Goal: Task Accomplishment & Management: Manage account settings

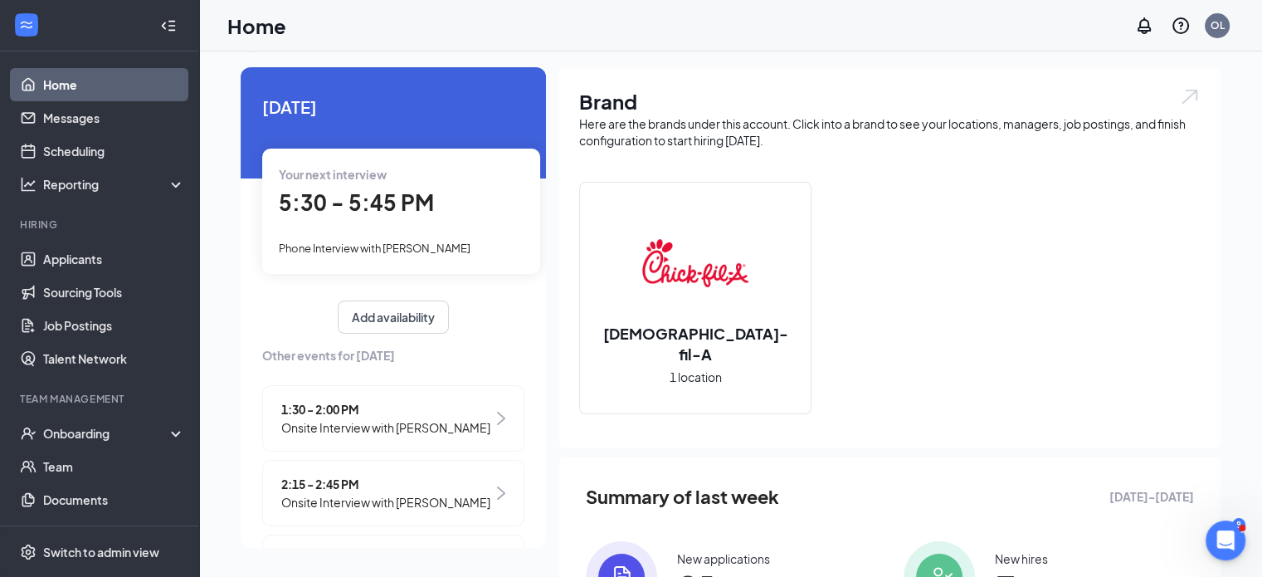
click at [398, 246] on span "Phone Interview with [PERSON_NAME]" at bounding box center [375, 248] width 192 height 13
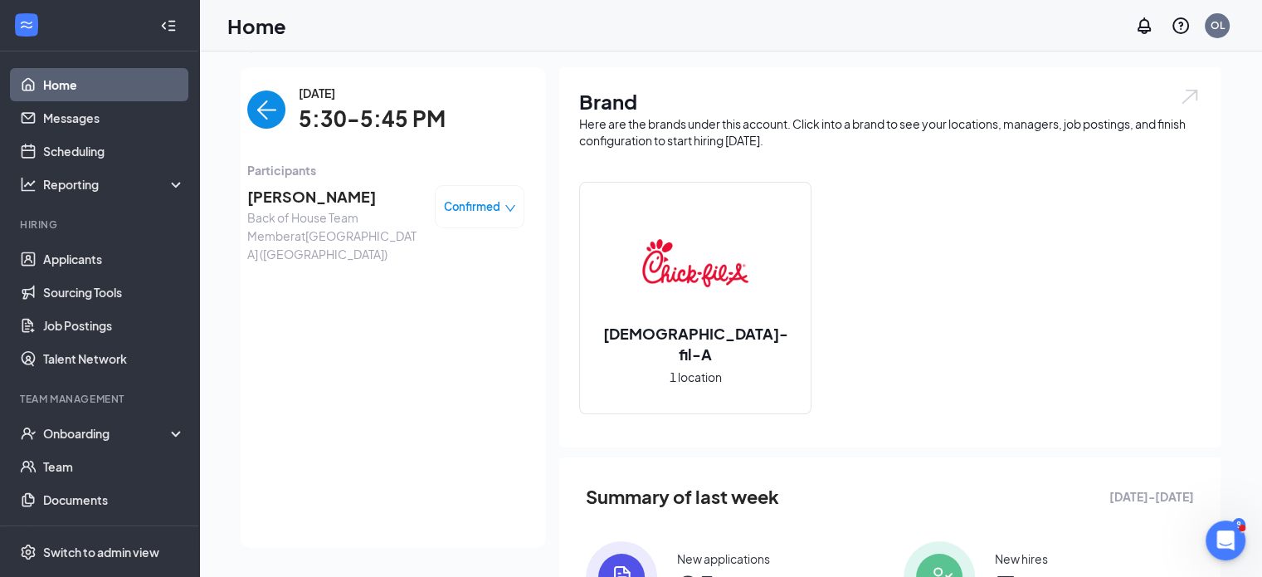
click at [286, 195] on span "[PERSON_NAME]" at bounding box center [334, 196] width 174 height 23
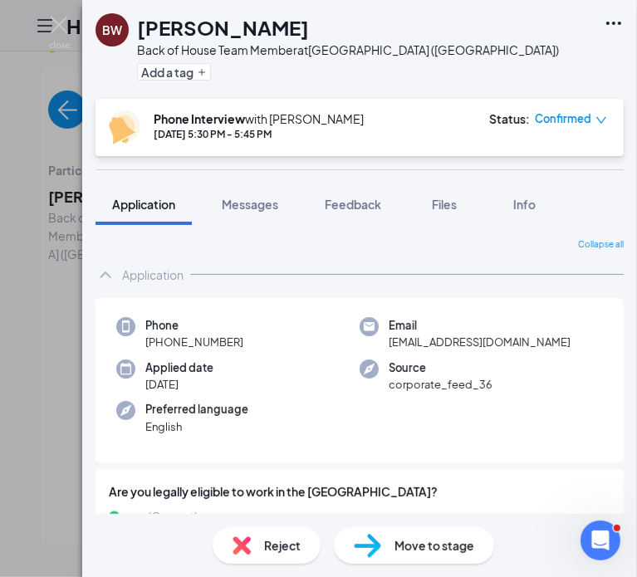
drag, startPoint x: 292, startPoint y: 41, endPoint x: 159, endPoint y: 42, distance: 132.8
click at [159, 42] on div "Back of House Team Member at [GEOGRAPHIC_DATA] ([GEOGRAPHIC_DATA])" at bounding box center [348, 49] width 422 height 17
drag, startPoint x: 257, startPoint y: 16, endPoint x: 140, endPoint y: 32, distance: 118.1
click at [140, 32] on div "[PERSON_NAME]" at bounding box center [348, 27] width 422 height 28
copy h1 "[PERSON_NAME]"
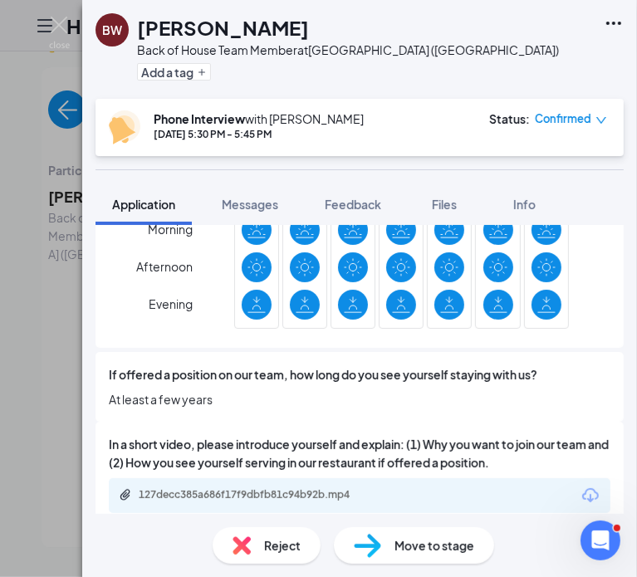
scroll to position [1415, 0]
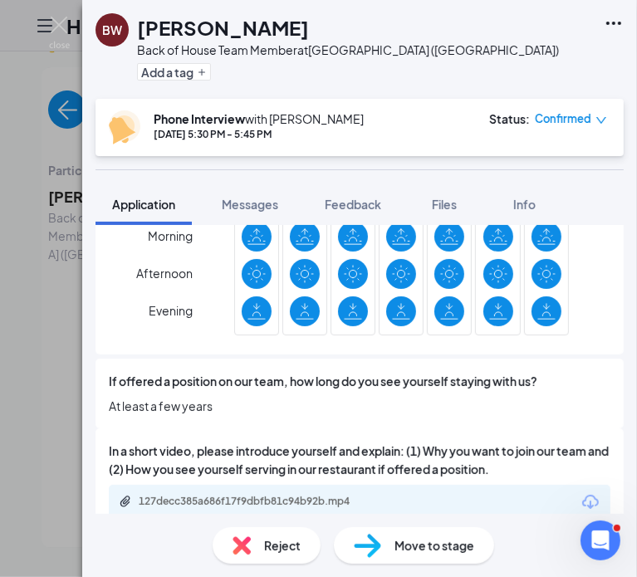
click at [196, 268] on div "Day Morning Afternoon Evening Sun Mon Tue Wed Thu Fri Sat" at bounding box center [359, 260] width 501 height 164
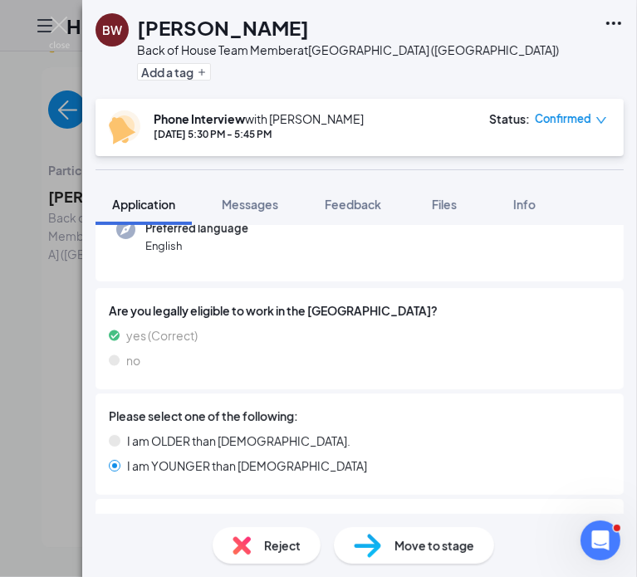
scroll to position [0, 0]
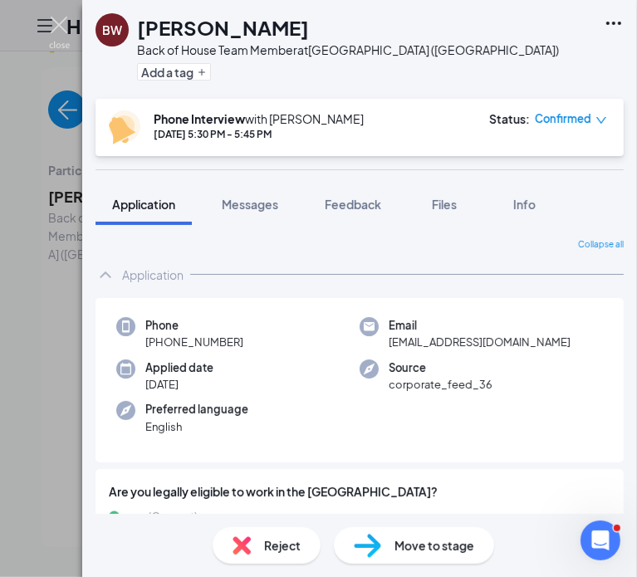
click at [54, 34] on img at bounding box center [59, 33] width 21 height 32
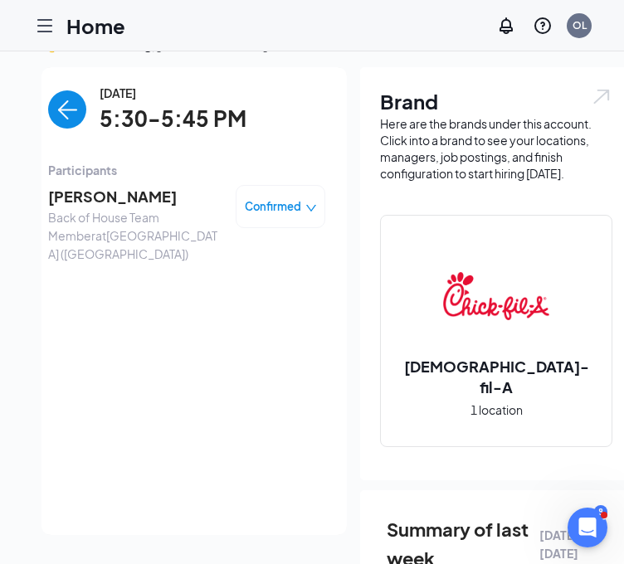
click at [81, 111] on div "[DATE] 5:30-5:45 PM" at bounding box center [186, 110] width 277 height 52
click at [48, 110] on img "back-button" at bounding box center [67, 109] width 38 height 38
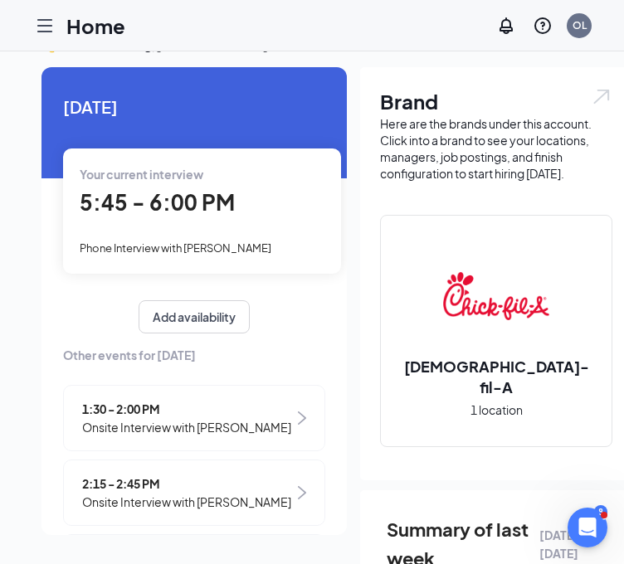
click at [215, 256] on div "Phone Interview with [PERSON_NAME]" at bounding box center [202, 247] width 245 height 18
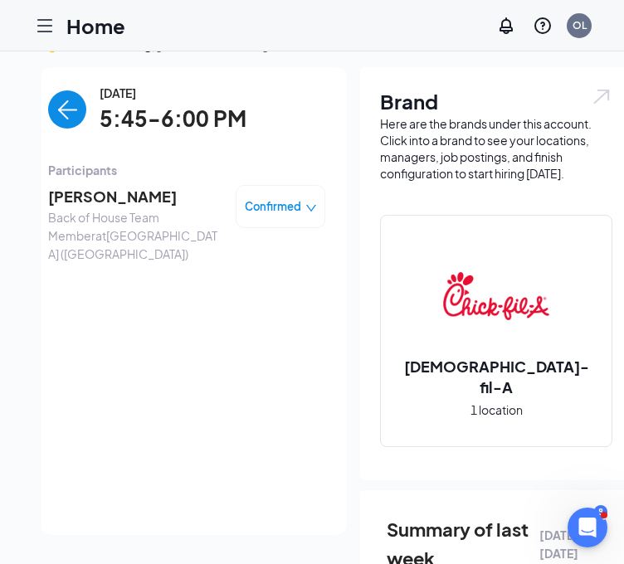
click at [83, 199] on span "[PERSON_NAME]" at bounding box center [135, 196] width 174 height 23
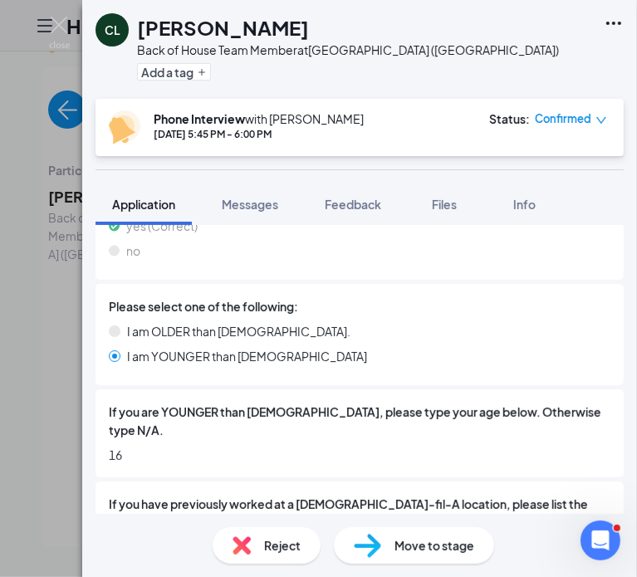
scroll to position [358, 0]
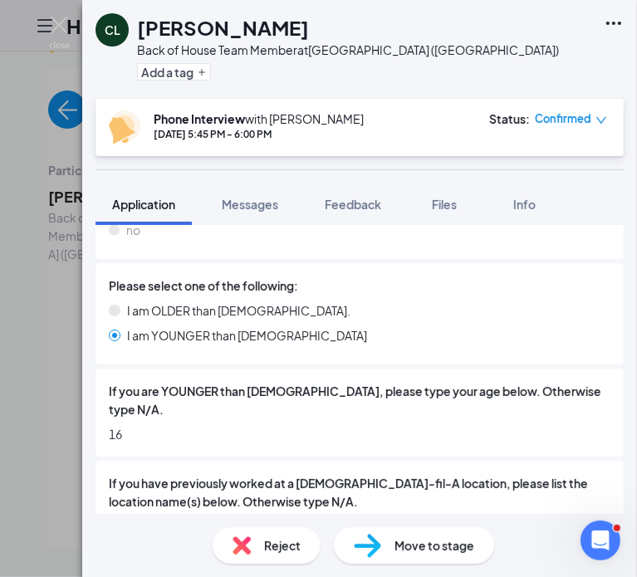
drag, startPoint x: 303, startPoint y: 29, endPoint x: 136, endPoint y: 36, distance: 167.0
click at [137, 36] on div "[PERSON_NAME]" at bounding box center [348, 27] width 422 height 28
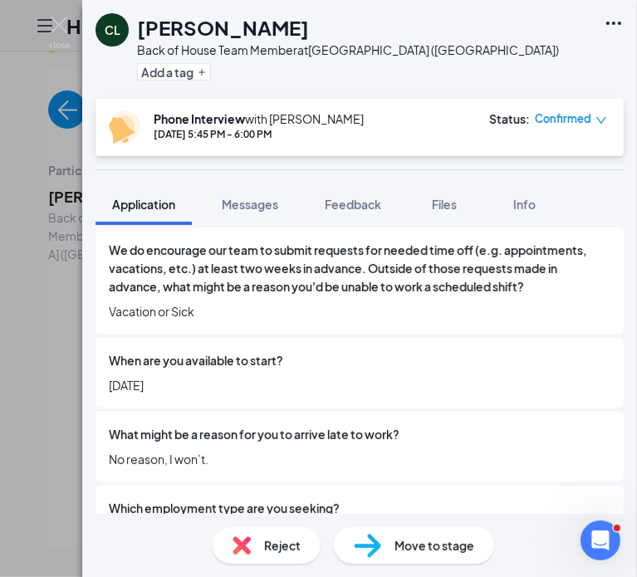
scroll to position [947, 0]
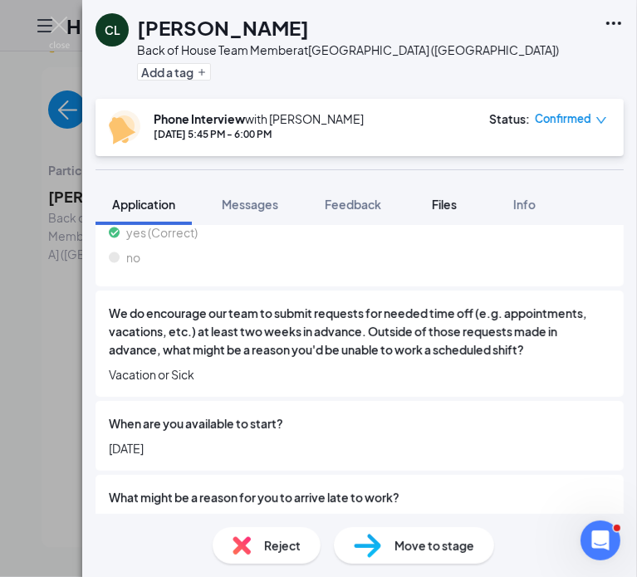
drag, startPoint x: 516, startPoint y: 212, endPoint x: 455, endPoint y: 205, distance: 61.8
click at [455, 205] on div "Application Messages Feedback Files Info" at bounding box center [359, 203] width 528 height 41
click at [455, 205] on span "Files" at bounding box center [444, 204] width 25 height 15
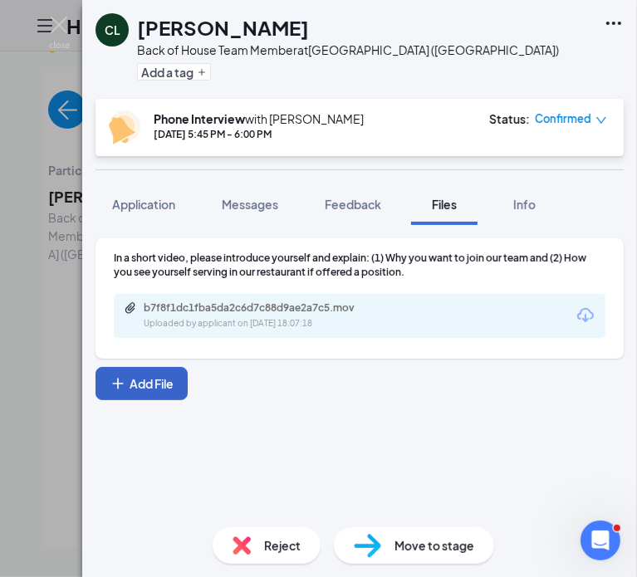
click at [168, 383] on button "Add File" at bounding box center [141, 383] width 92 height 33
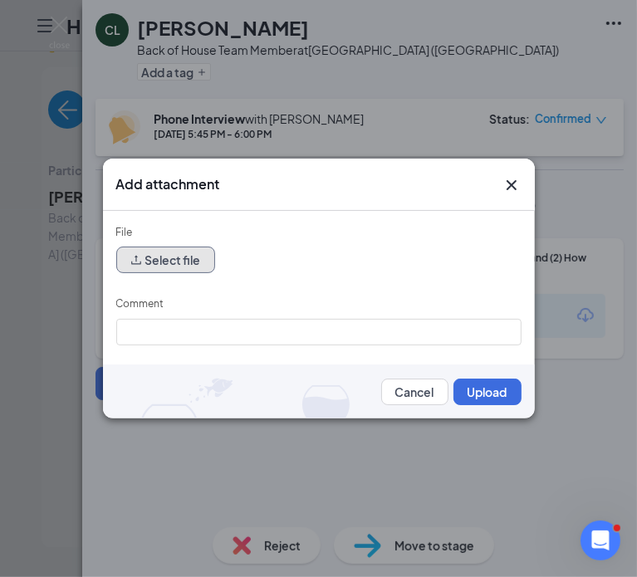
click at [154, 254] on button "Select file" at bounding box center [165, 260] width 99 height 27
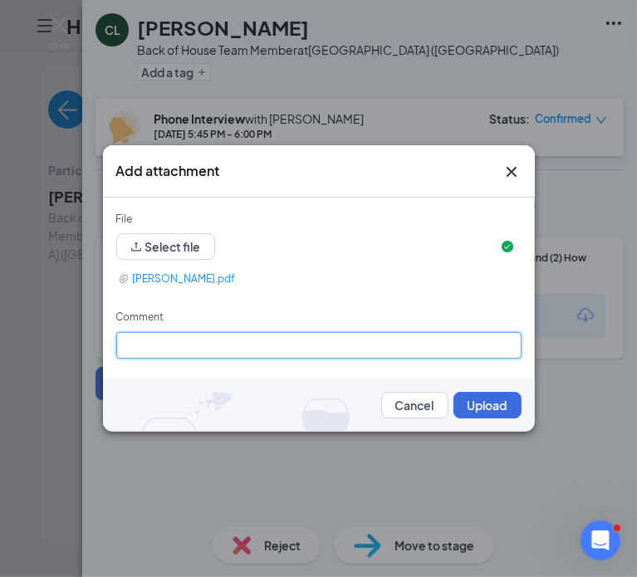
click at [219, 344] on input "Comment" at bounding box center [318, 345] width 405 height 27
type input "Phone Interview [DATE]"
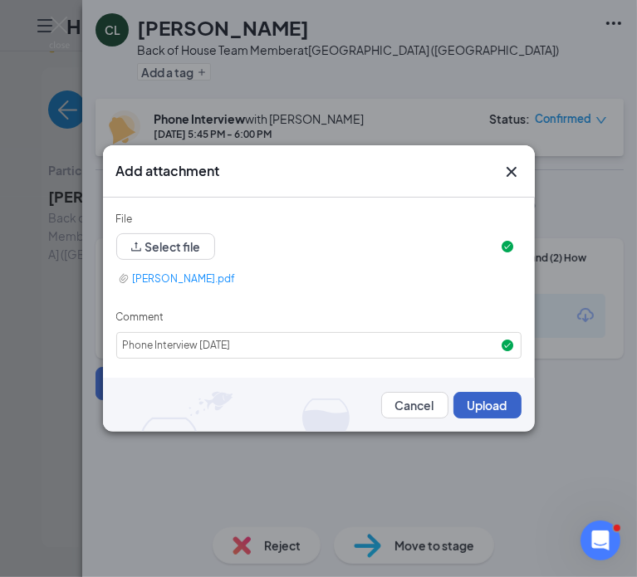
click at [455, 404] on button "Upload" at bounding box center [487, 405] width 68 height 27
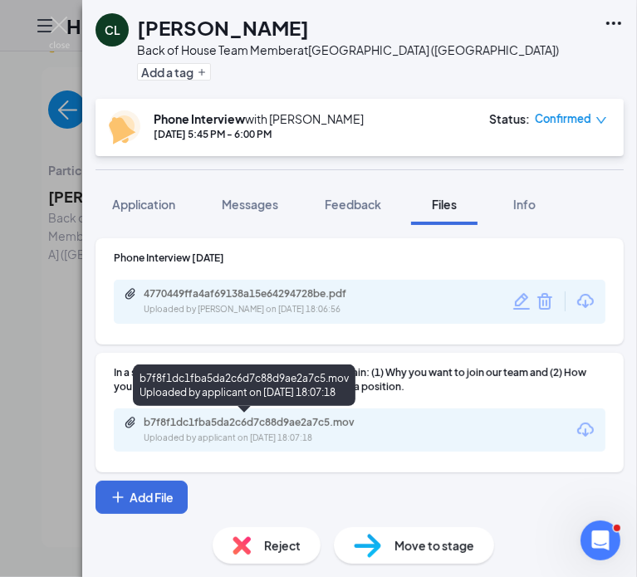
click at [284, 428] on div "b7f8f1dc1fba5da2c6d7c88d9ae2a7c5.mov Uploaded by applicant on [DATE] 18:07:18" at bounding box center [258, 430] width 269 height 29
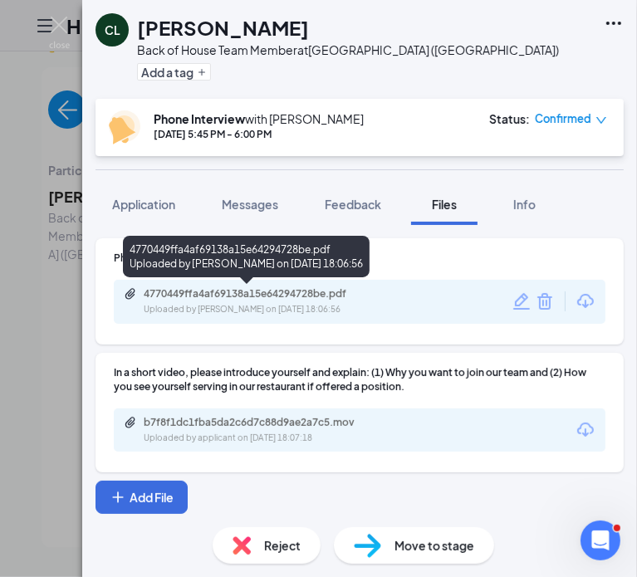
click at [176, 236] on div "4770449ffa4af69138a15e64294728be.pdf Uploaded by [PERSON_NAME] on [DATE] 18:06:…" at bounding box center [246, 256] width 247 height 41
click at [143, 198] on span "Application" at bounding box center [143, 204] width 63 height 15
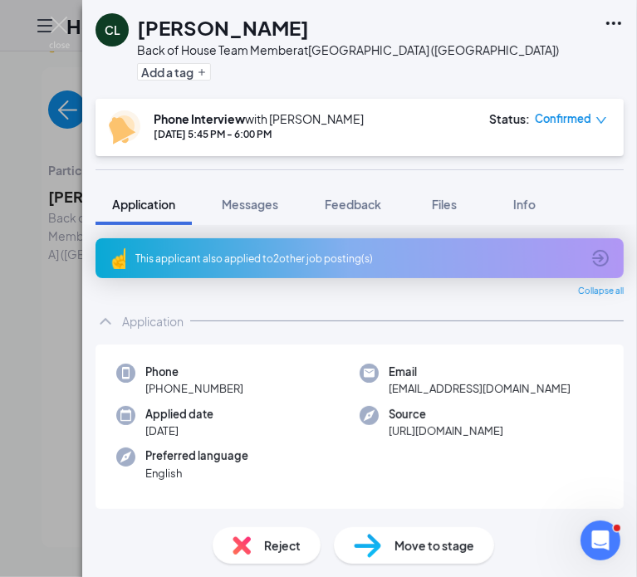
click at [64, 32] on img at bounding box center [59, 33] width 21 height 32
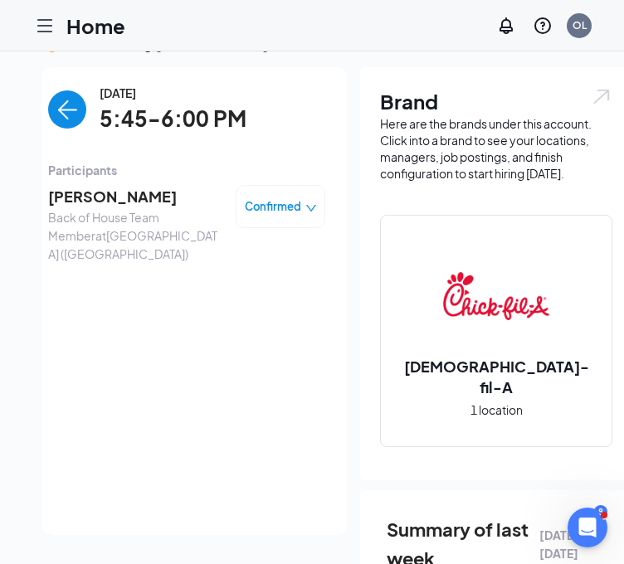
click at [50, 108] on img "back-button" at bounding box center [67, 109] width 38 height 38
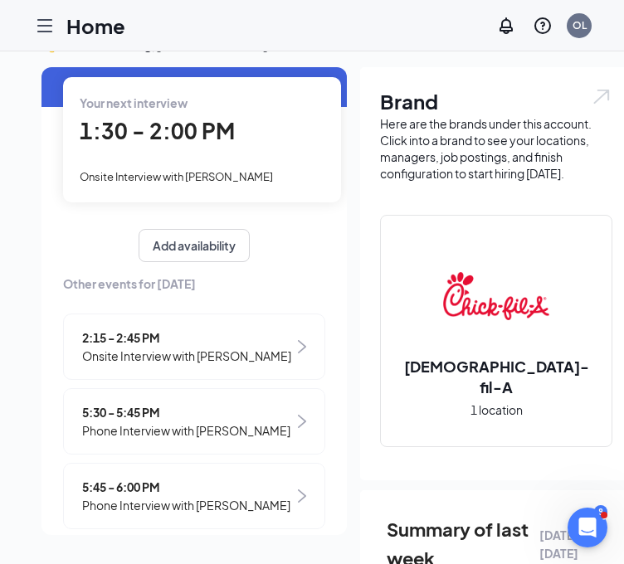
scroll to position [72, 0]
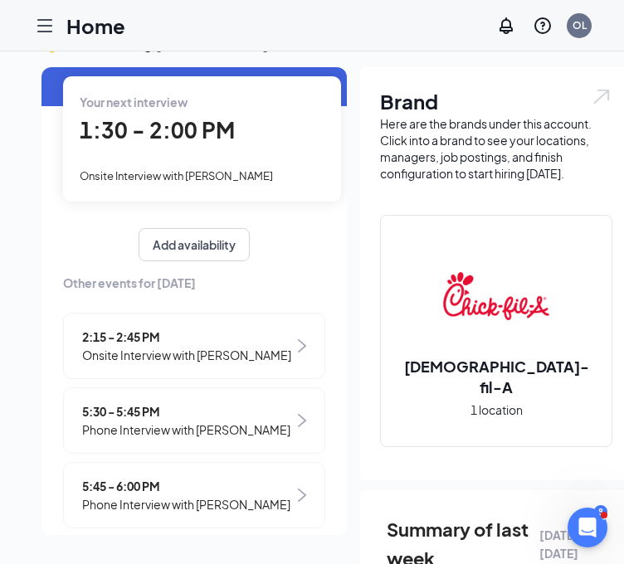
click at [239, 421] on span "Phone Interview with [PERSON_NAME]" at bounding box center [186, 430] width 208 height 18
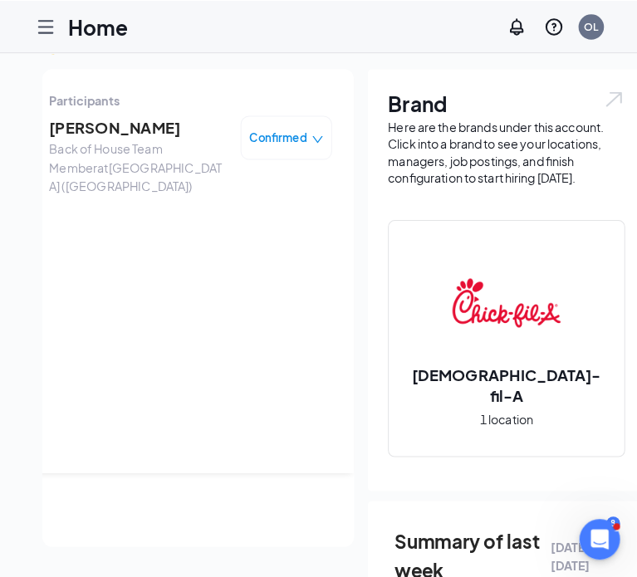
scroll to position [0, 0]
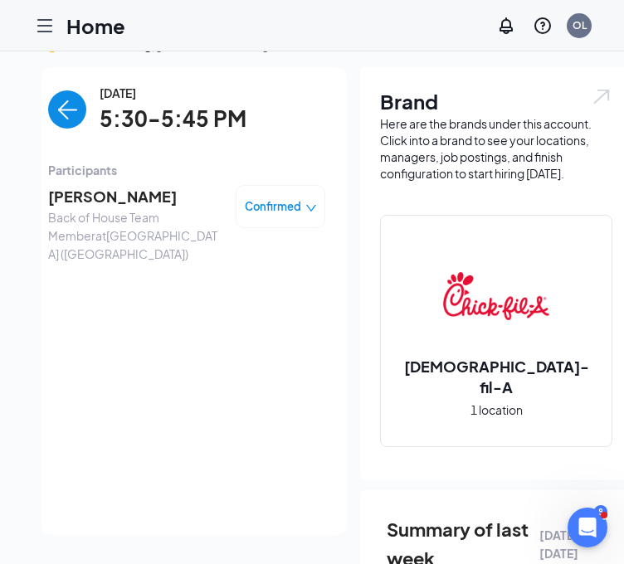
click at [93, 182] on div "[PERSON_NAME] Back of House Team Member at [GEOGRAPHIC_DATA] ([GEOGRAPHIC_DATA]…" at bounding box center [186, 224] width 277 height 90
click at [90, 195] on span "[PERSON_NAME]" at bounding box center [135, 196] width 174 height 23
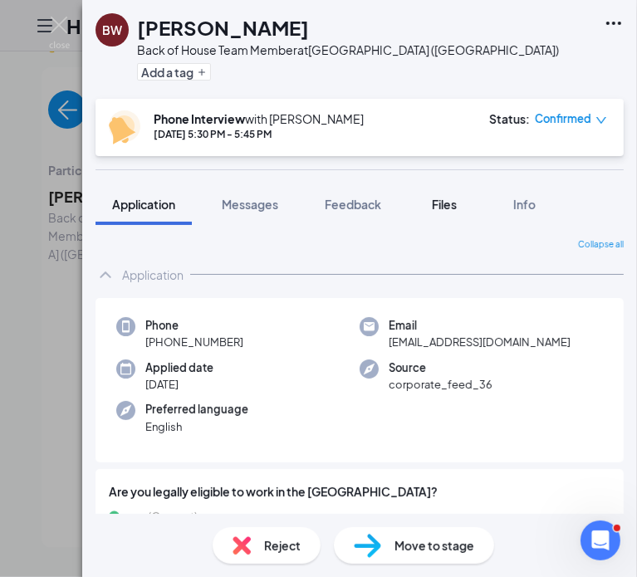
click at [475, 203] on button "Files" at bounding box center [444, 203] width 66 height 41
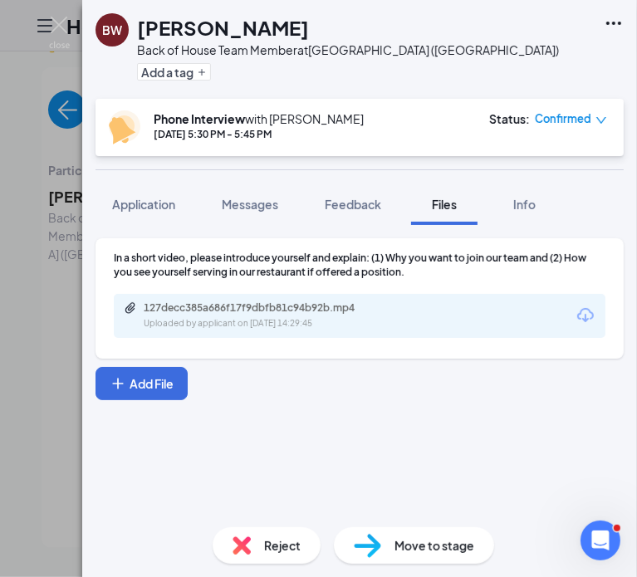
click at [156, 364] on div "In a short video, please introduce yourself and explain: (1) Why you want to jo…" at bounding box center [359, 302] width 528 height 129
click at [143, 382] on button "Add File" at bounding box center [141, 383] width 92 height 33
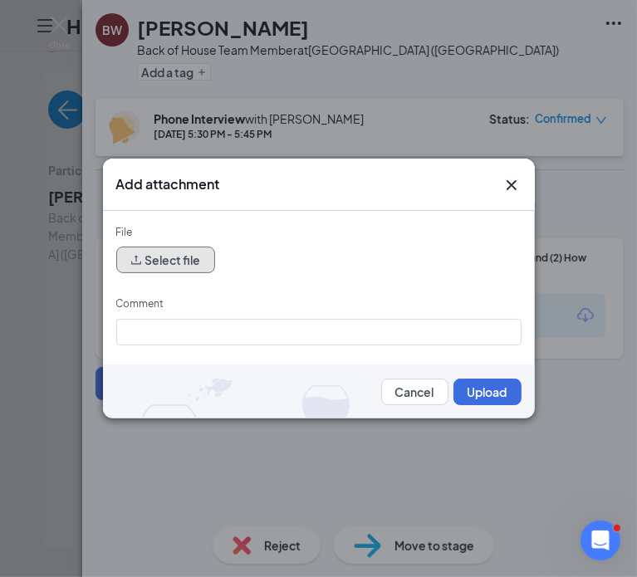
click at [165, 256] on button "Select file" at bounding box center [165, 260] width 99 height 27
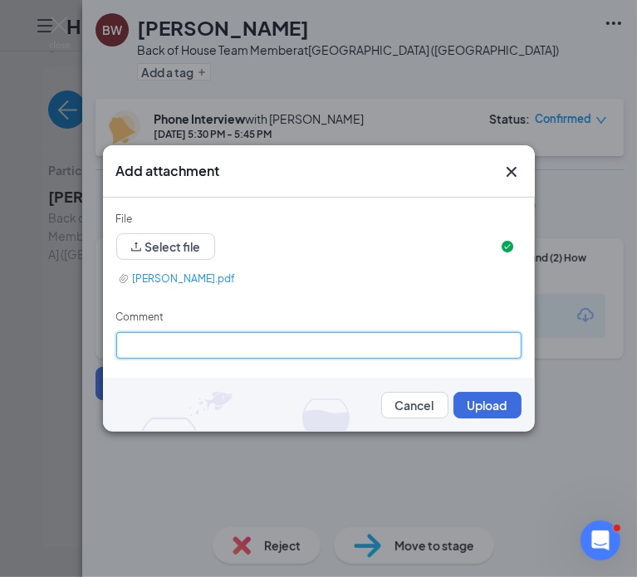
click at [204, 339] on input "Comment" at bounding box center [318, 345] width 405 height 27
type input "P"
type input "Phone Interview [DATE]"
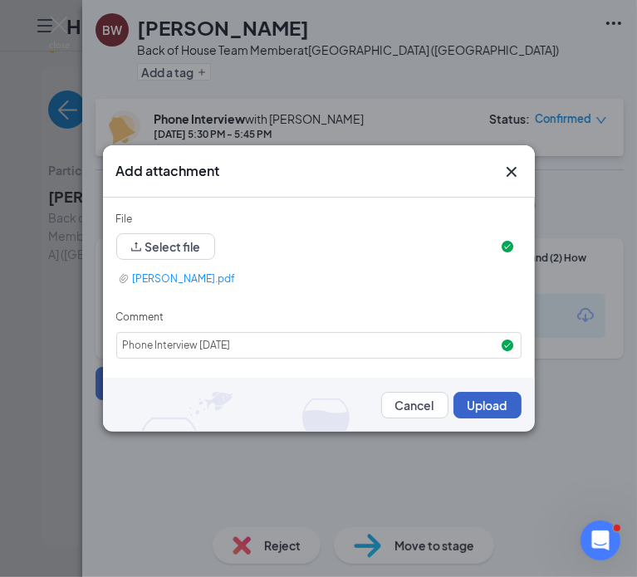
click at [473, 408] on button "Upload" at bounding box center [487, 405] width 68 height 27
